Goal: Task Accomplishment & Management: Use online tool/utility

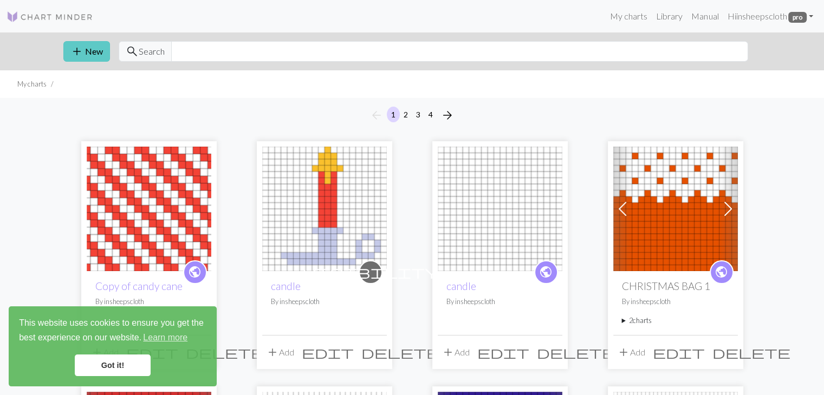
click at [88, 45] on button "add New" at bounding box center [86, 51] width 47 height 21
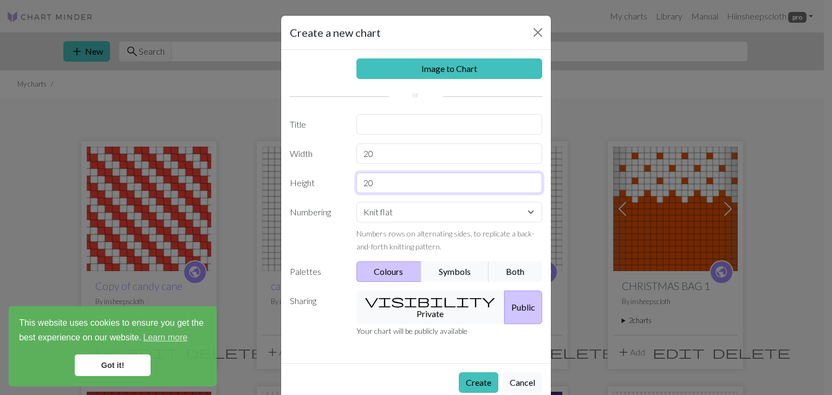
click at [377, 184] on input "20" at bounding box center [449, 183] width 186 height 21
type input "2"
type input "15"
click at [401, 303] on button "visibility Private" at bounding box center [430, 308] width 149 height 34
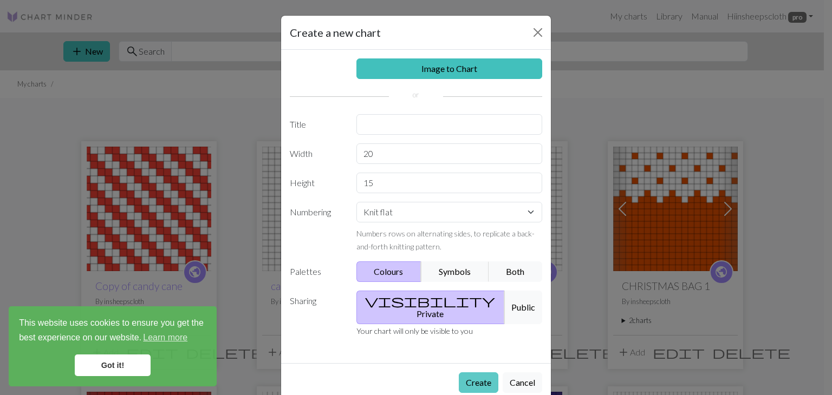
click at [474, 373] on button "Create" at bounding box center [479, 383] width 40 height 21
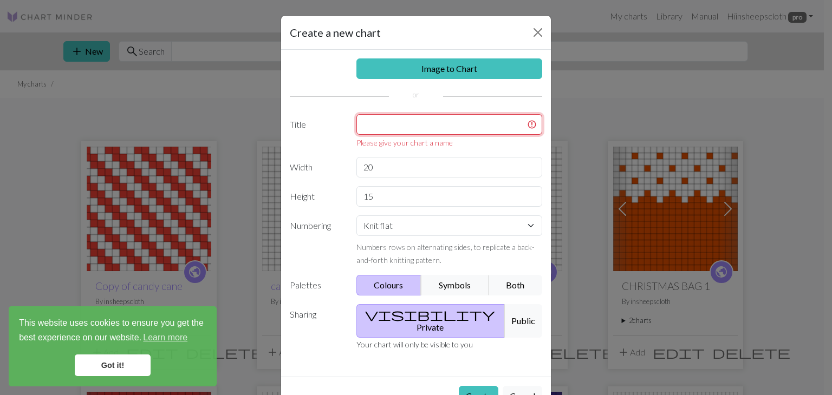
click at [395, 128] on input "text" at bounding box center [449, 124] width 186 height 21
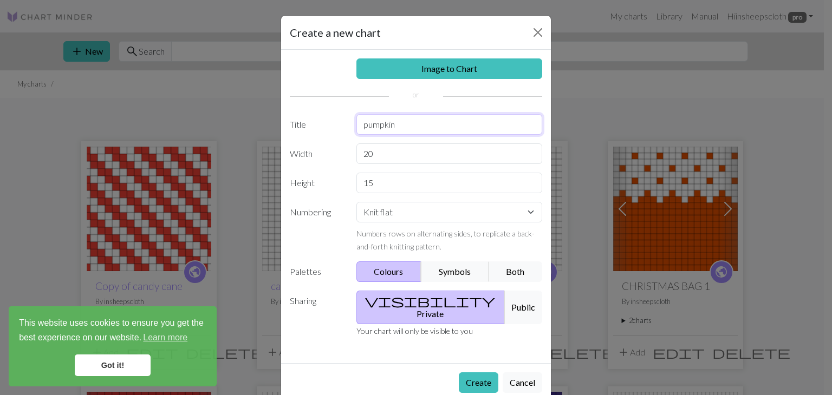
type input "pumpkin"
click at [459, 373] on button "Create" at bounding box center [479, 383] width 40 height 21
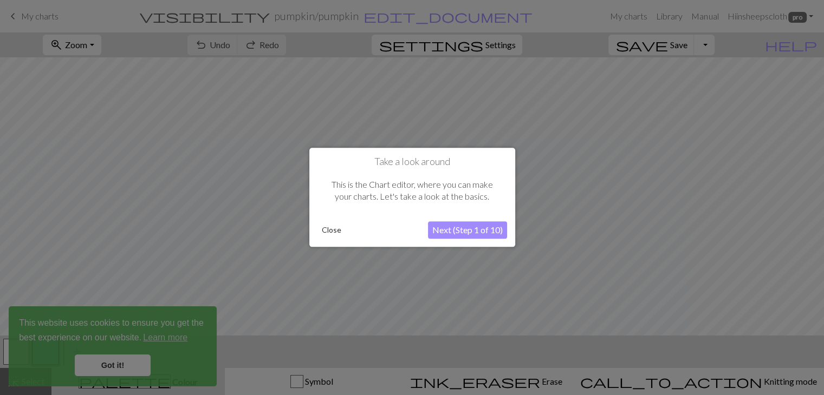
click at [330, 224] on button "Close" at bounding box center [331, 231] width 28 height 16
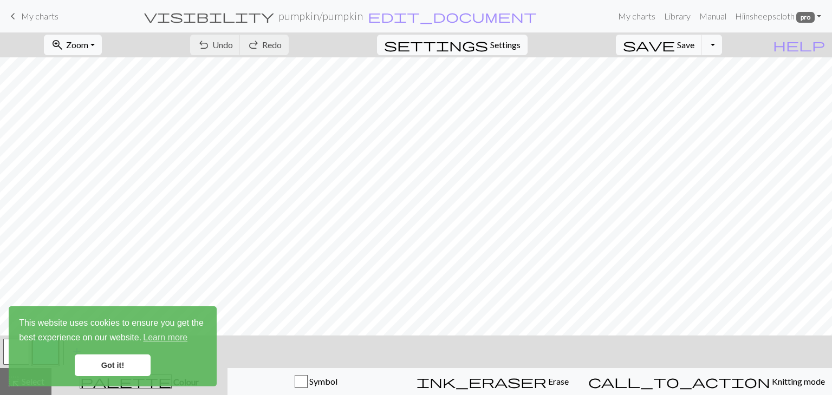
click at [133, 370] on link "Got it!" at bounding box center [113, 366] width 76 height 22
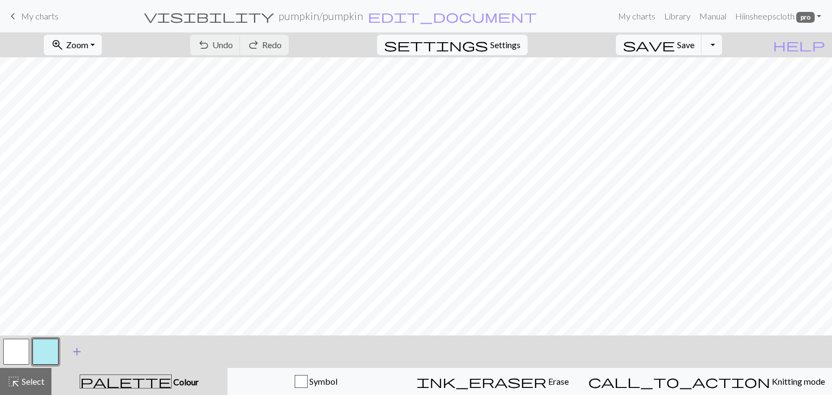
click at [72, 350] on span "add" at bounding box center [76, 351] width 13 height 15
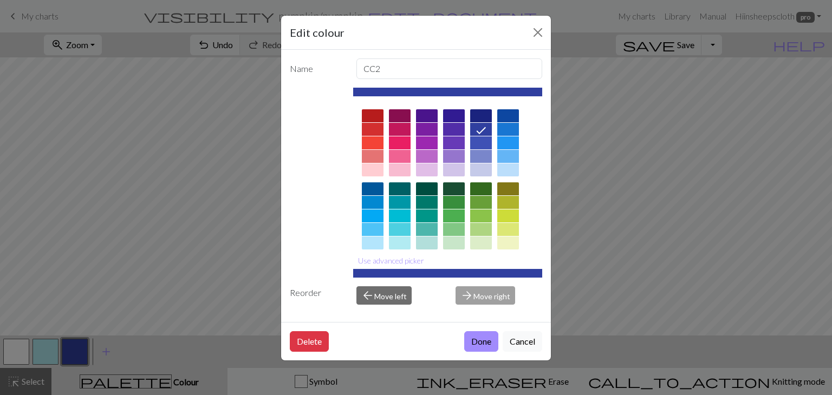
click at [376, 141] on div at bounding box center [373, 142] width 22 height 13
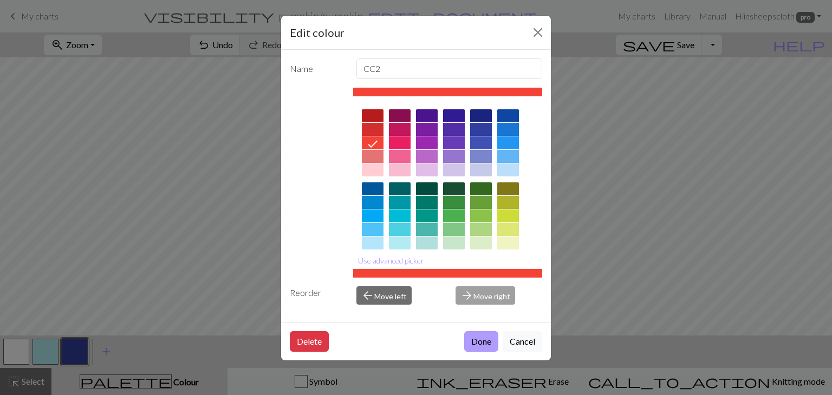
click at [489, 340] on button "Done" at bounding box center [481, 341] width 34 height 21
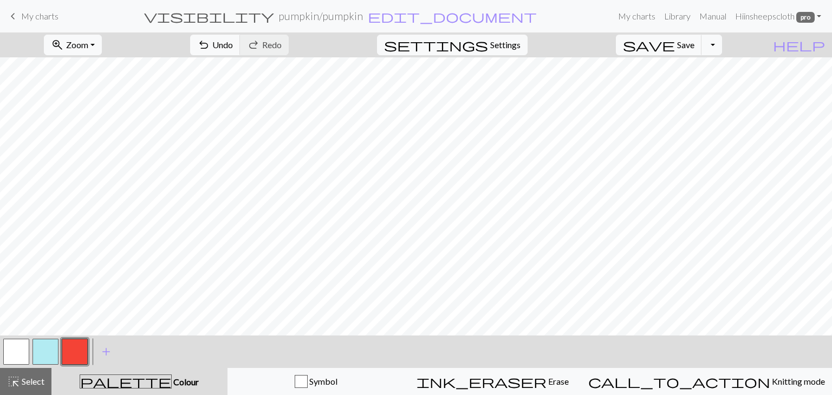
click at [20, 352] on button "button" at bounding box center [16, 352] width 26 height 26
click at [80, 349] on button "button" at bounding box center [75, 352] width 26 height 26
click at [11, 360] on button "button" at bounding box center [16, 352] width 26 height 26
click at [76, 347] on button "button" at bounding box center [75, 352] width 26 height 26
click at [19, 351] on button "button" at bounding box center [16, 352] width 26 height 26
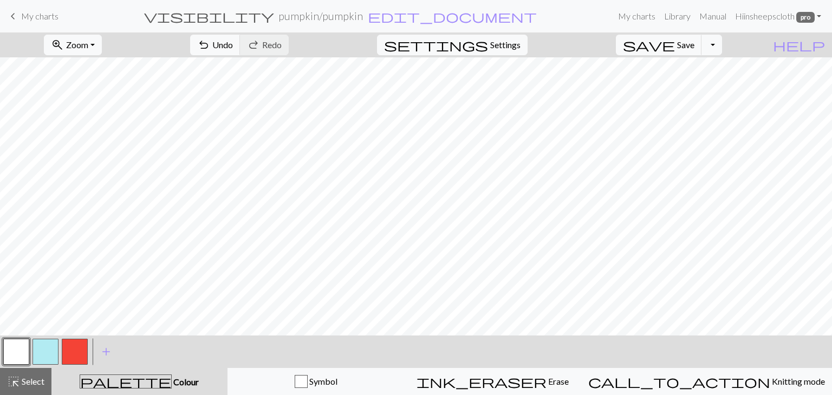
click at [80, 360] on button "button" at bounding box center [75, 352] width 26 height 26
click at [15, 357] on button "button" at bounding box center [16, 352] width 26 height 26
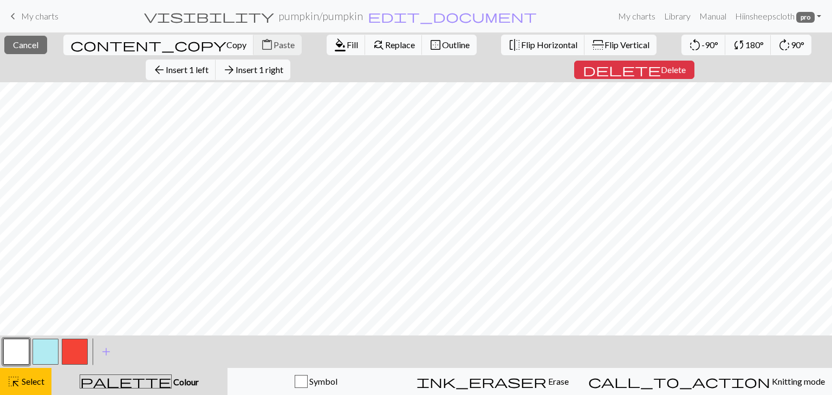
click at [160, 364] on div "< > add Add a colour" at bounding box center [416, 352] width 832 height 32
click at [15, 356] on button "button" at bounding box center [16, 352] width 26 height 26
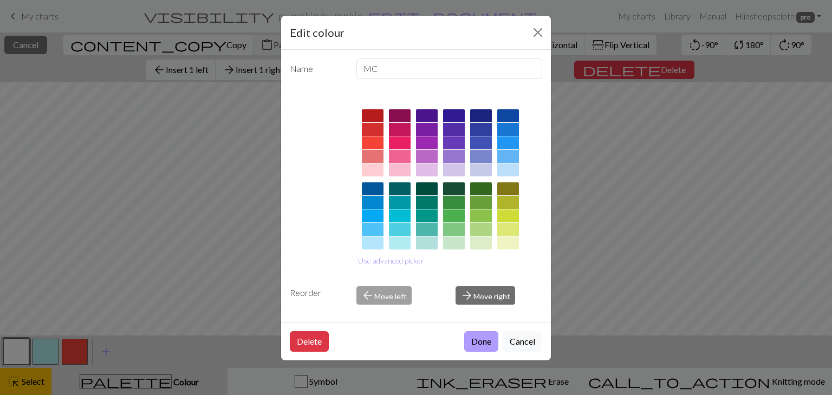
click at [487, 341] on button "Done" at bounding box center [481, 341] width 34 height 21
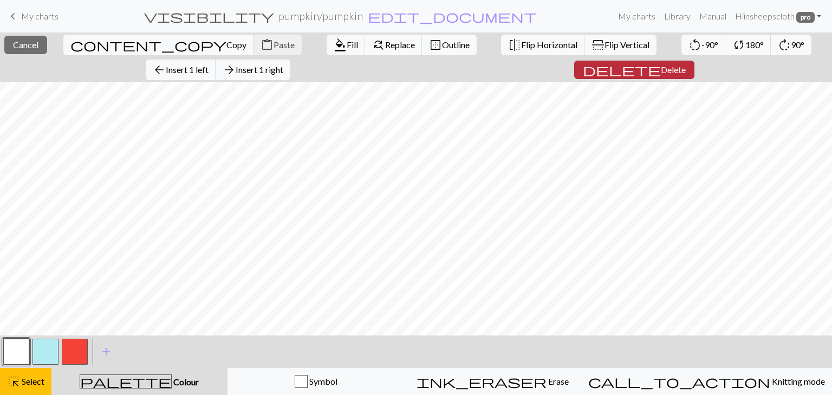
click at [574, 61] on button "delete Delete" at bounding box center [634, 70] width 120 height 18
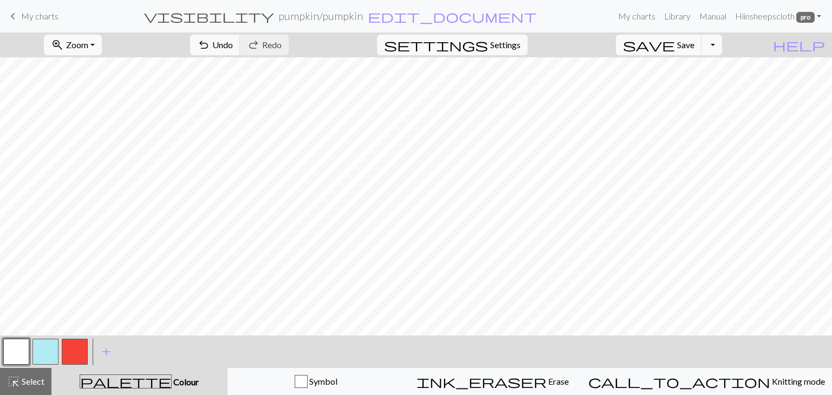
click at [71, 354] on button "button" at bounding box center [75, 352] width 26 height 26
click at [13, 356] on button "button" at bounding box center [16, 352] width 26 height 26
click at [84, 341] on button "button" at bounding box center [75, 352] width 26 height 26
click at [15, 350] on button "button" at bounding box center [16, 352] width 26 height 26
click at [80, 351] on button "button" at bounding box center [75, 352] width 26 height 26
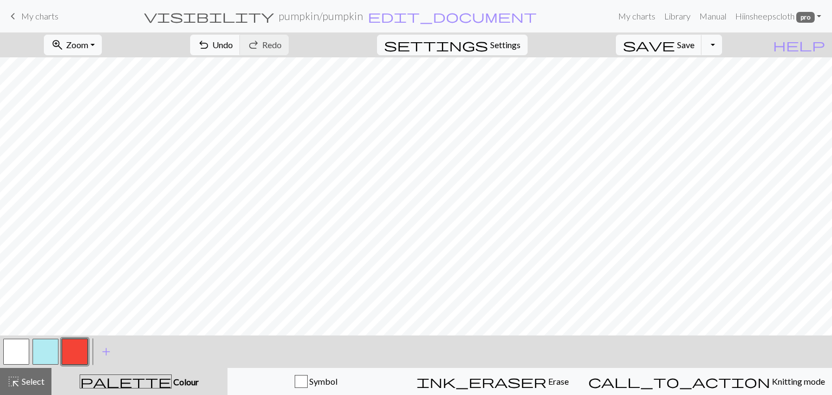
click at [9, 354] on button "button" at bounding box center [16, 352] width 26 height 26
click at [694, 43] on span "Save" at bounding box center [685, 45] width 17 height 10
click at [722, 43] on button "Toggle Dropdown" at bounding box center [711, 45] width 21 height 21
click at [706, 73] on button "file_copy Save a copy" at bounding box center [632, 68] width 179 height 17
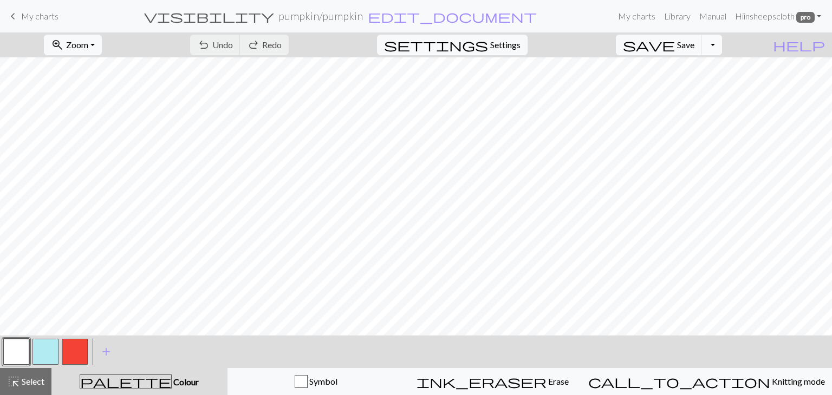
click at [722, 44] on button "Toggle Dropdown" at bounding box center [711, 45] width 21 height 21
click at [712, 87] on button "save_alt Download" at bounding box center [632, 85] width 179 height 17
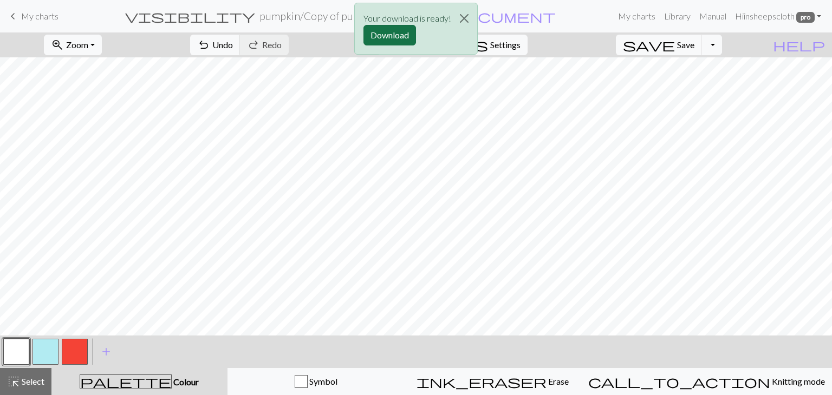
click at [399, 35] on button "Download" at bounding box center [389, 35] width 53 height 21
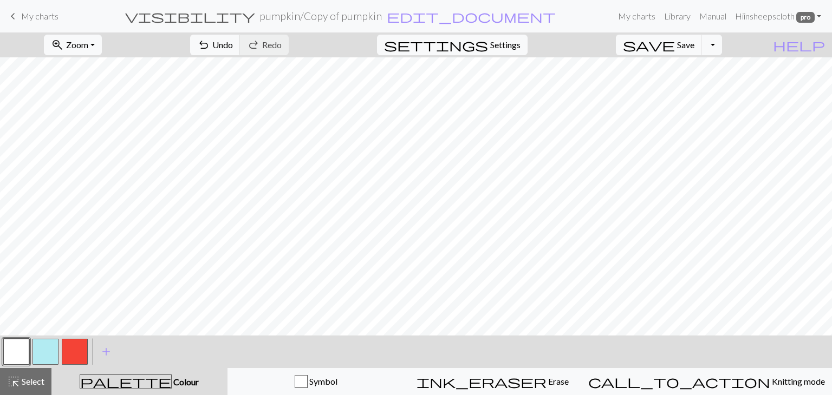
click at [79, 350] on button "button" at bounding box center [75, 352] width 26 height 26
click at [702, 52] on button "save Save Save" at bounding box center [659, 45] width 86 height 21
click at [694, 40] on span "Save" at bounding box center [685, 45] width 17 height 10
click at [734, 41] on div "Chart saved" at bounding box center [416, 21] width 832 height 43
click at [722, 46] on button "Toggle Dropdown" at bounding box center [711, 45] width 21 height 21
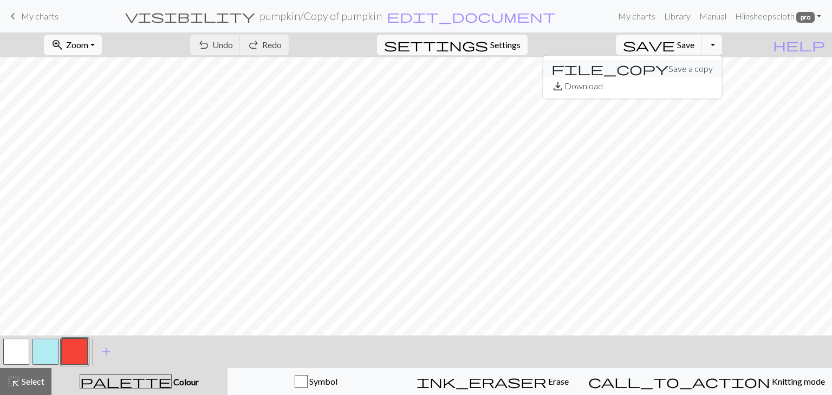
click at [712, 69] on button "file_copy Save a copy" at bounding box center [632, 68] width 179 height 17
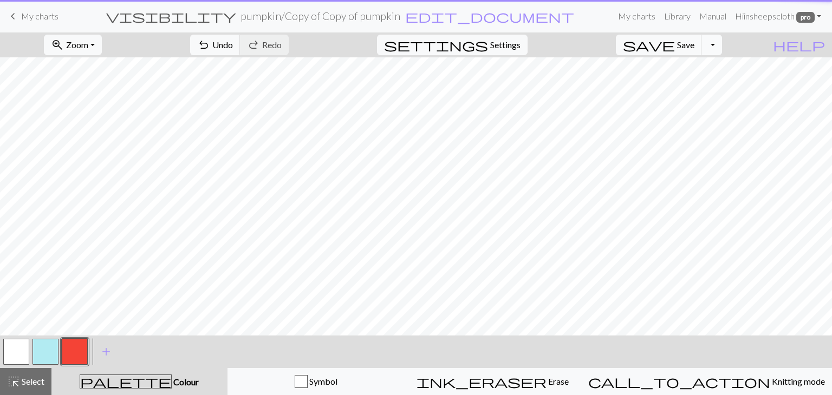
click at [722, 44] on button "Toggle Dropdown" at bounding box center [711, 45] width 21 height 21
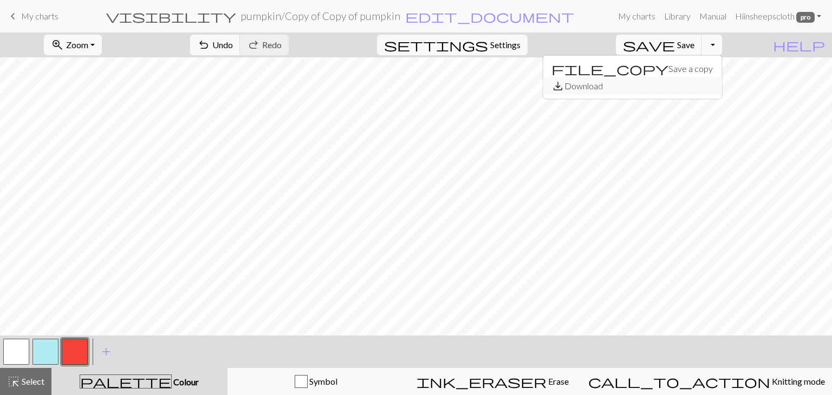
click at [713, 81] on button "save_alt Download" at bounding box center [632, 85] width 179 height 17
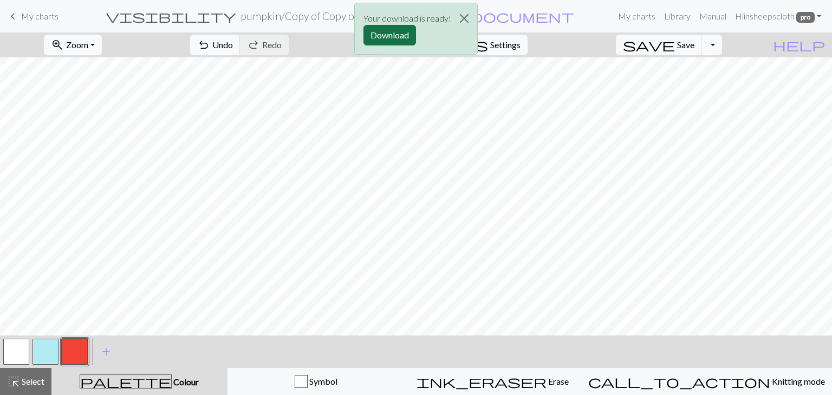
click at [383, 35] on button "Download" at bounding box center [389, 35] width 53 height 21
